Goal: Register for event/course

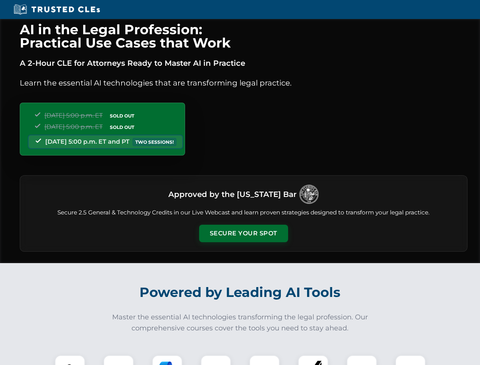
click at [243, 233] on button "Secure Your Spot" at bounding box center [243, 233] width 89 height 17
click at [70, 360] on img at bounding box center [70, 370] width 22 height 22
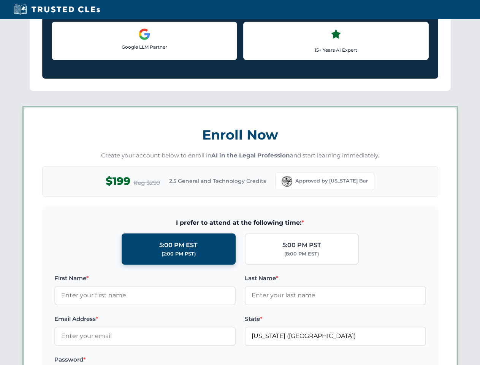
click at [167, 360] on label "Password *" at bounding box center [144, 359] width 181 height 9
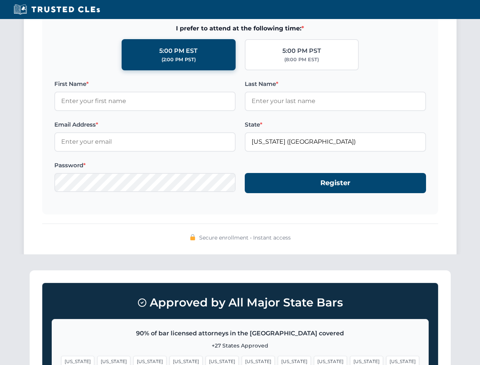
click at [350, 360] on span "[US_STATE]" at bounding box center [366, 361] width 33 height 11
